Goal: Task Accomplishment & Management: Use online tool/utility

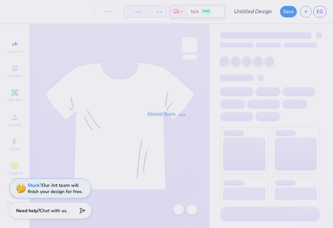
type input "eg"
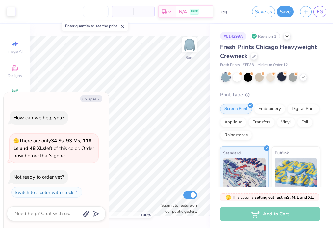
click at [283, 77] on div at bounding box center [282, 76] width 9 height 9
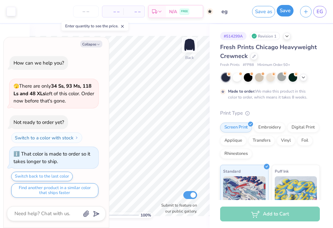
click at [283, 9] on button "Save" at bounding box center [285, 11] width 17 height 12
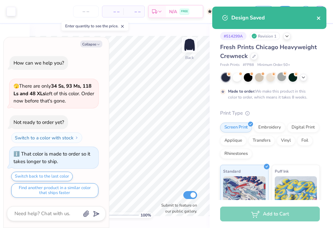
click at [320, 15] on button "close" at bounding box center [319, 18] width 5 height 8
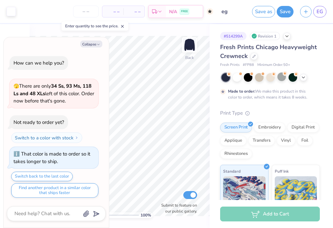
click at [321, 14] on div "Design Saved" at bounding box center [269, 20] width 117 height 30
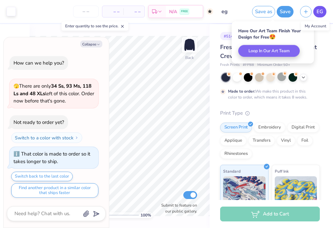
click at [320, 13] on span "EG" at bounding box center [320, 12] width 7 height 8
type textarea "x"
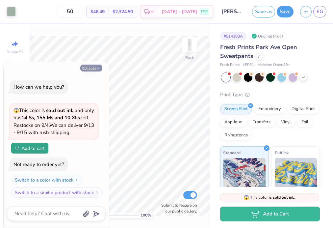
click at [94, 66] on button "Collapse" at bounding box center [91, 68] width 22 height 7
type textarea "x"
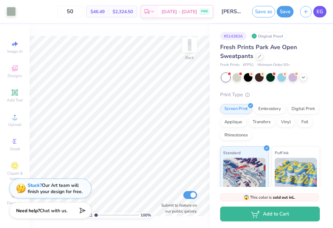
click at [320, 10] on span "EG" at bounding box center [320, 12] width 7 height 8
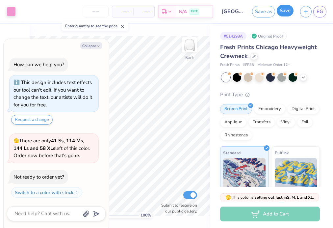
click at [285, 10] on button "Save" at bounding box center [285, 11] width 17 height 12
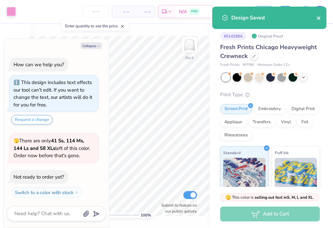
click at [321, 13] on div "Design Saved" at bounding box center [270, 18] width 114 height 22
click at [319, 17] on icon "close" at bounding box center [319, 17] width 5 height 5
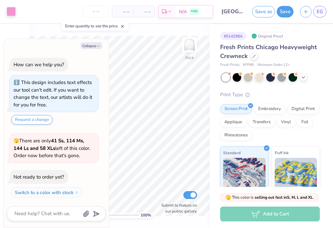
click at [320, 13] on div "Design Saved" at bounding box center [269, 20] width 117 height 30
type textarea "x"
click at [320, 13] on span "EG" at bounding box center [320, 12] width 7 height 8
